Goal: Communication & Community: Answer question/provide support

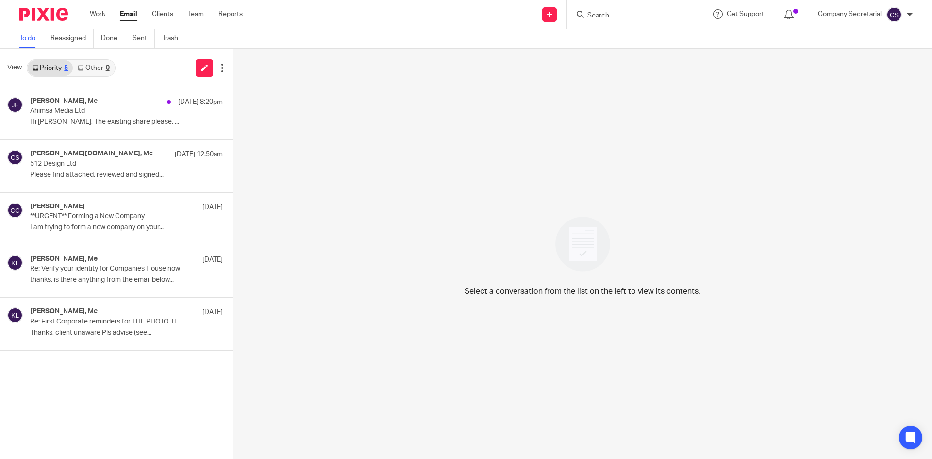
click at [53, 11] on img at bounding box center [43, 14] width 49 height 13
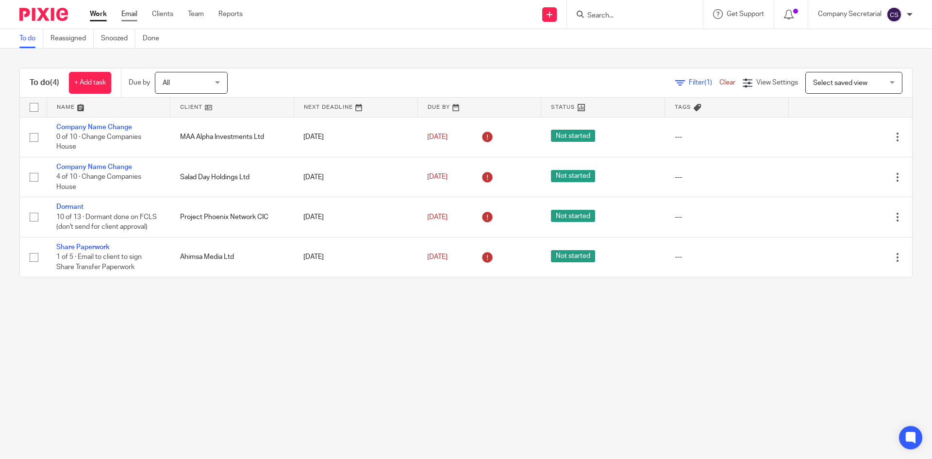
click at [134, 16] on link "Email" at bounding box center [129, 14] width 16 height 10
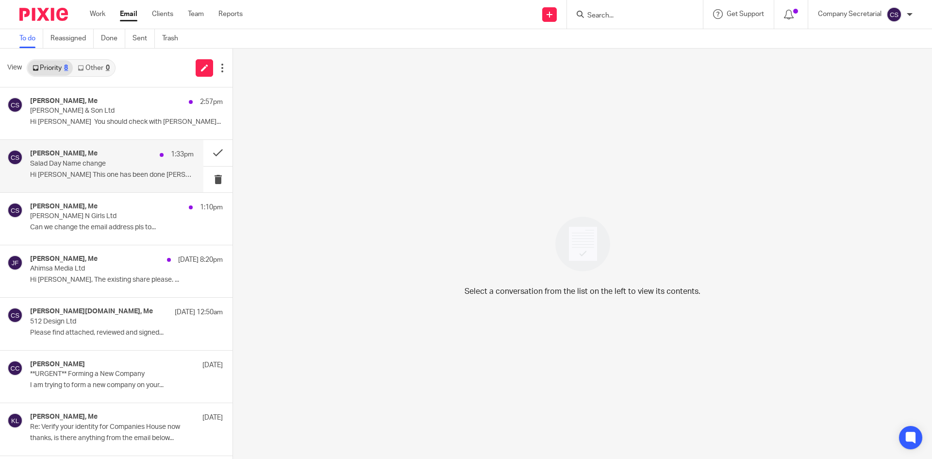
click at [147, 171] on p "Hi Sam This one has been done Keith ..." at bounding box center [112, 175] width 164 height 8
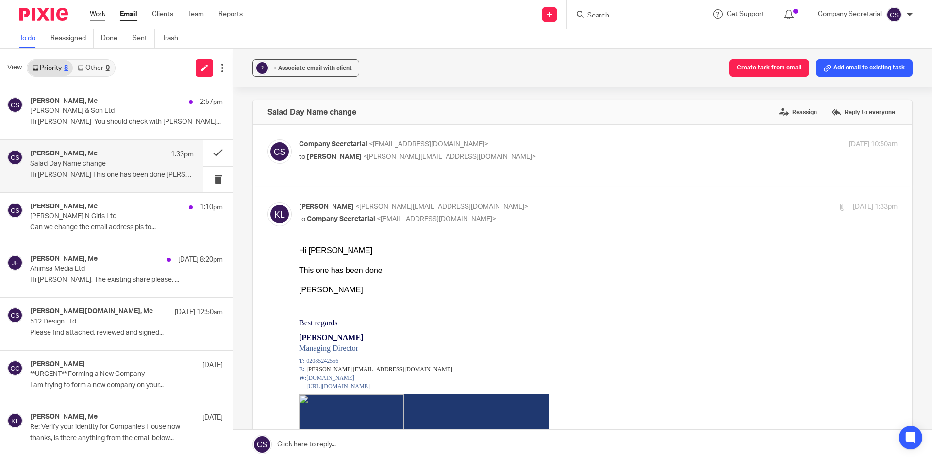
click at [101, 17] on link "Work" at bounding box center [98, 14] width 16 height 10
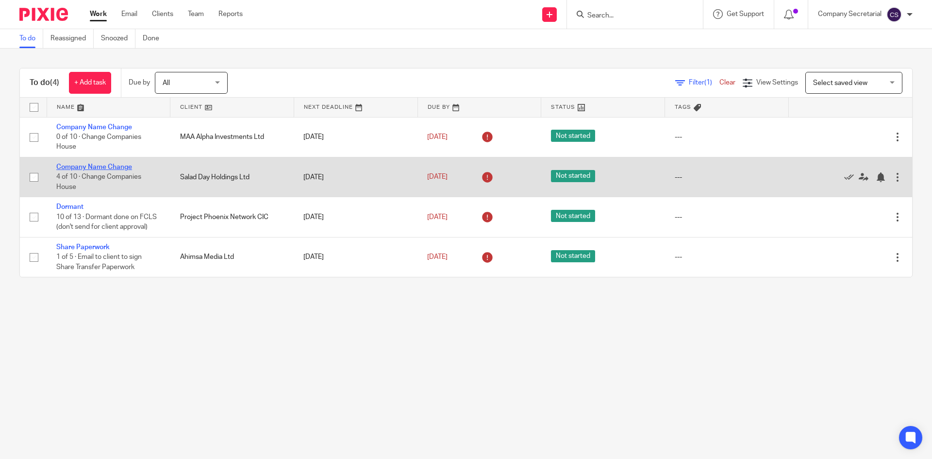
click at [115, 167] on link "Company Name Change" at bounding box center [94, 167] width 76 height 7
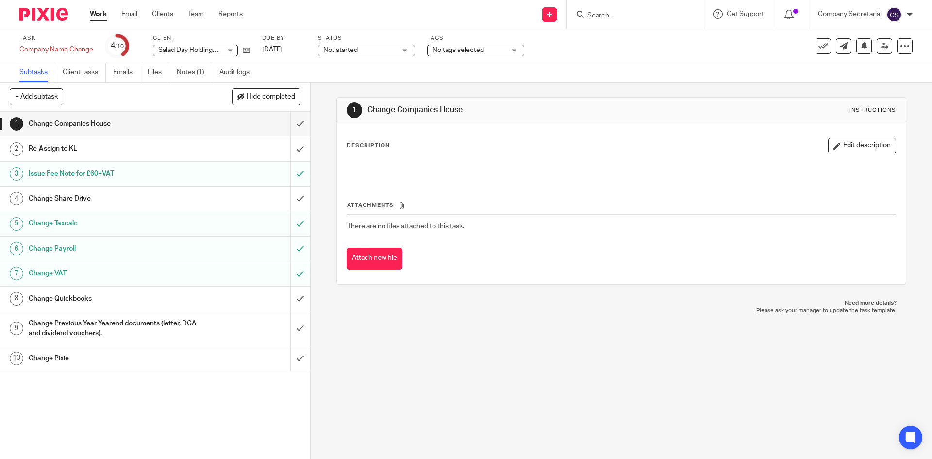
click at [61, 13] on img at bounding box center [43, 14] width 49 height 13
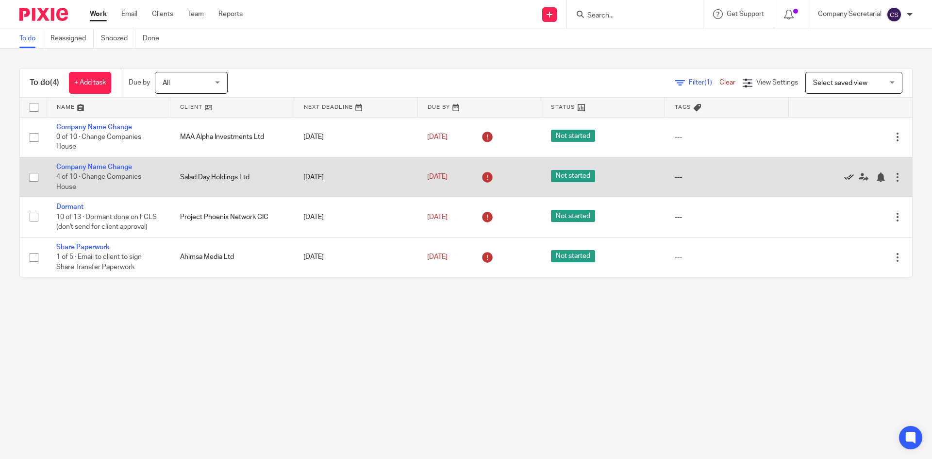
click at [845, 177] on icon at bounding box center [850, 177] width 10 height 10
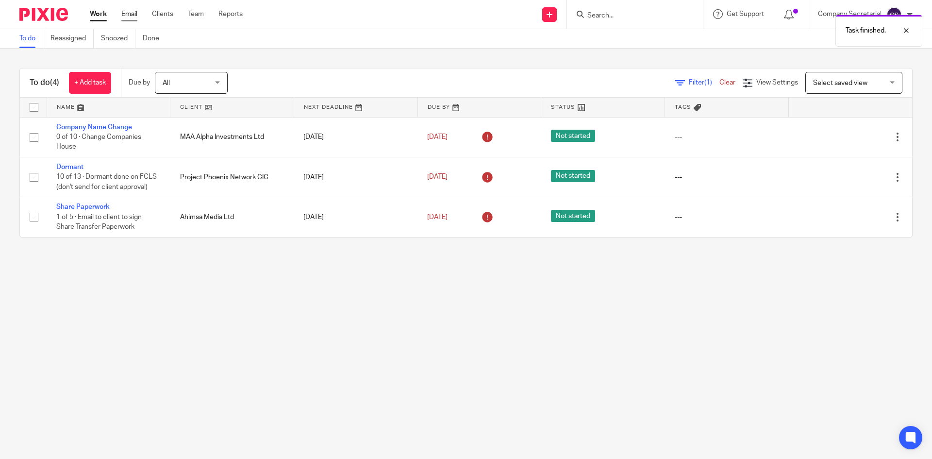
click at [135, 13] on link "Email" at bounding box center [129, 14] width 16 height 10
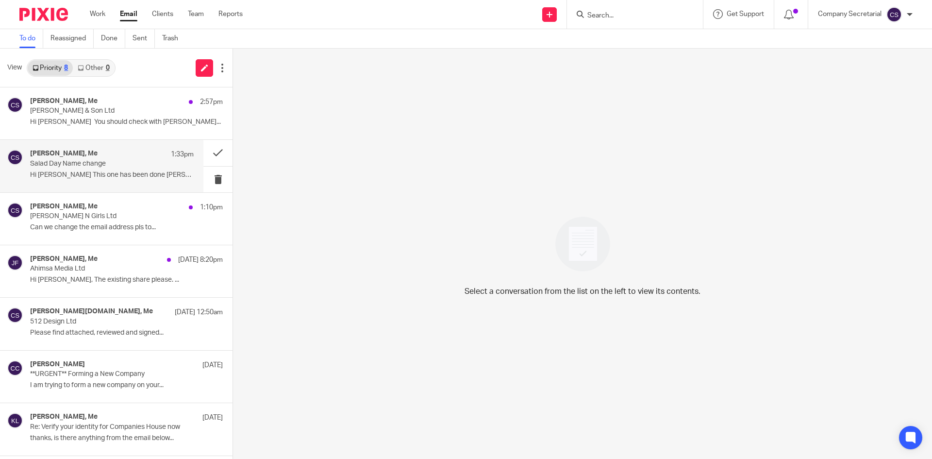
click at [123, 169] on div "[PERSON_NAME], Me 1:33pm Salad Day Name change Hi [PERSON_NAME] This one has be…" at bounding box center [112, 166] width 164 height 33
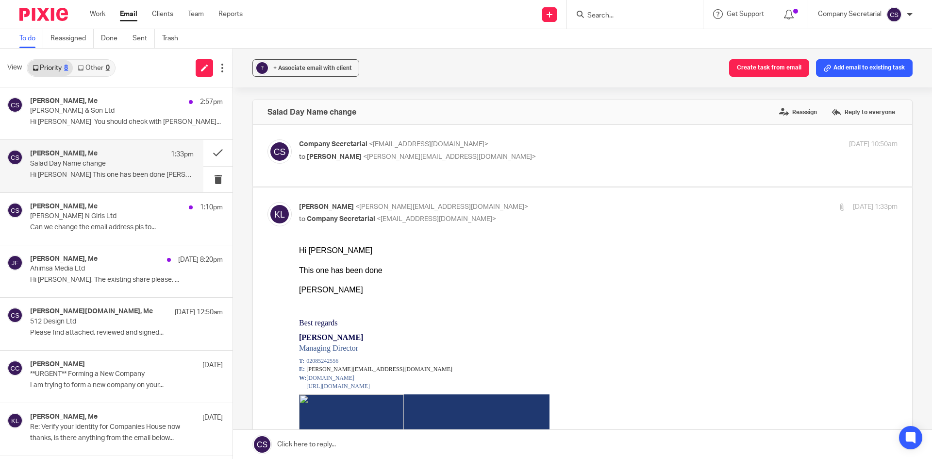
click at [379, 439] on link at bounding box center [582, 444] width 699 height 29
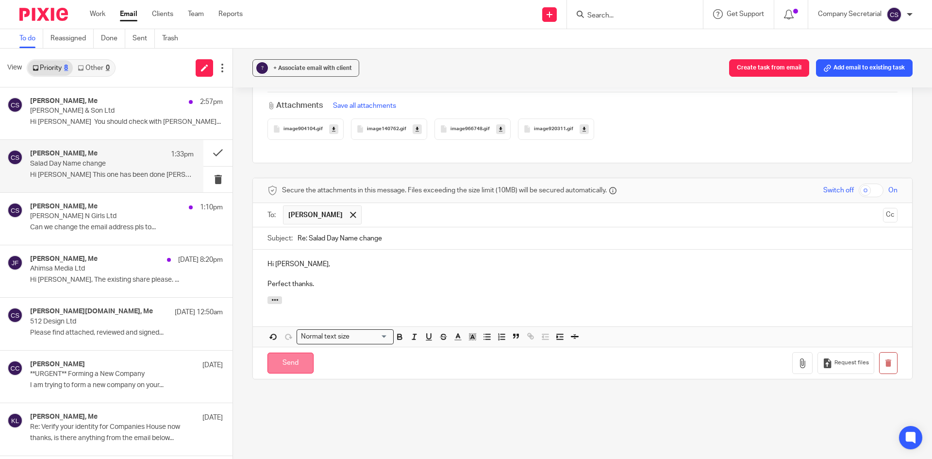
click at [303, 365] on input "Send" at bounding box center [291, 363] width 46 height 21
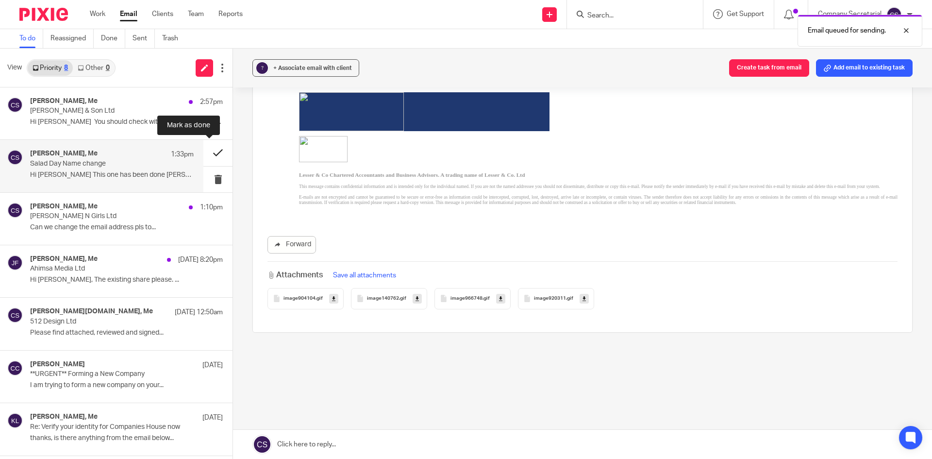
click at [203, 149] on button at bounding box center [217, 153] width 29 height 26
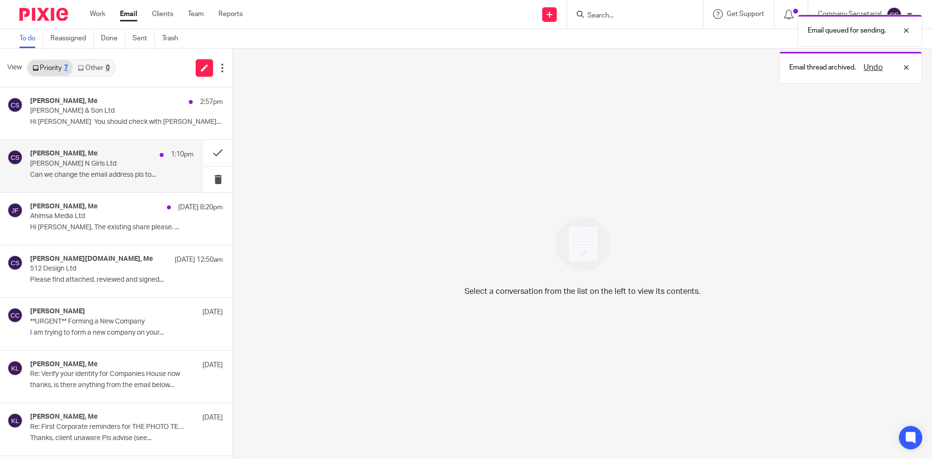
click at [137, 180] on div "[PERSON_NAME], Me 1:10pm [PERSON_NAME] N Girls Ltd Can we change the email addr…" at bounding box center [112, 166] width 164 height 33
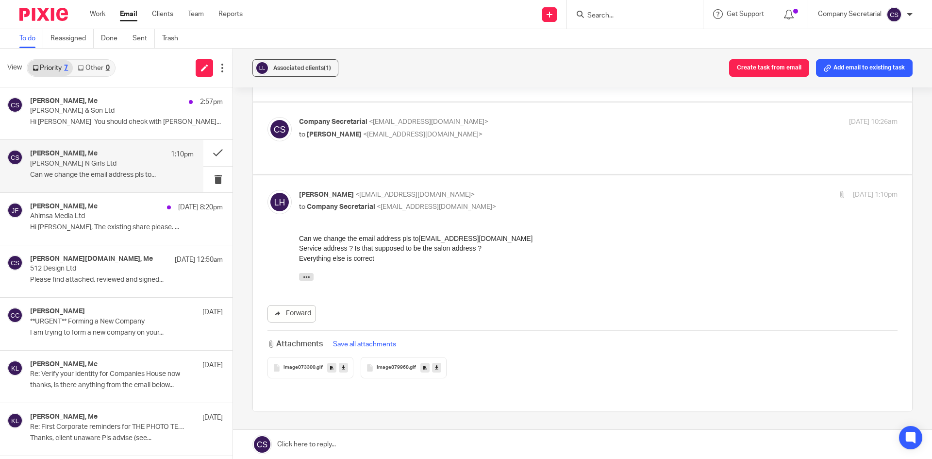
scroll to position [97, 0]
